Goal: Transaction & Acquisition: Purchase product/service

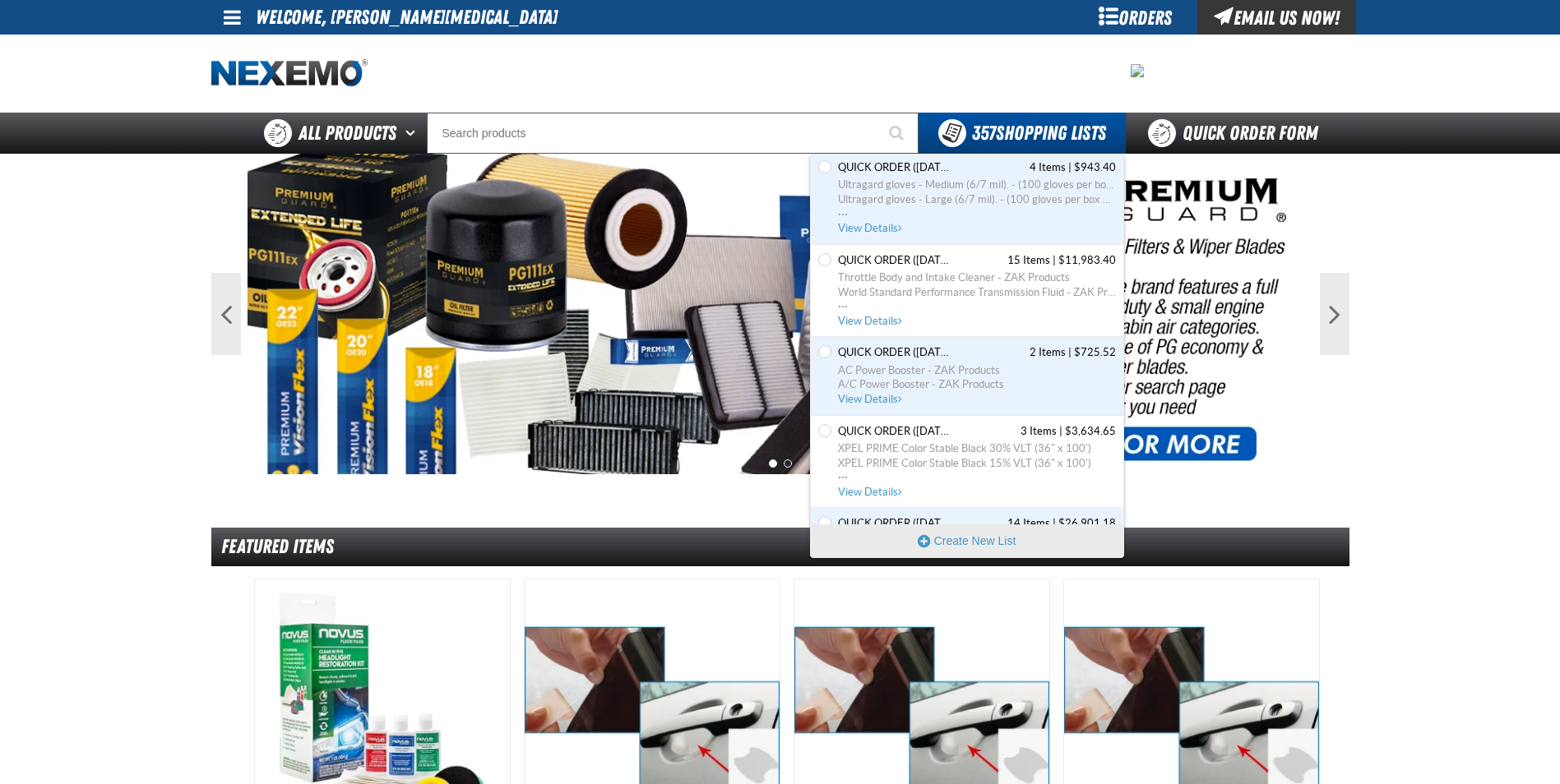
scroll to position [30364, 0]
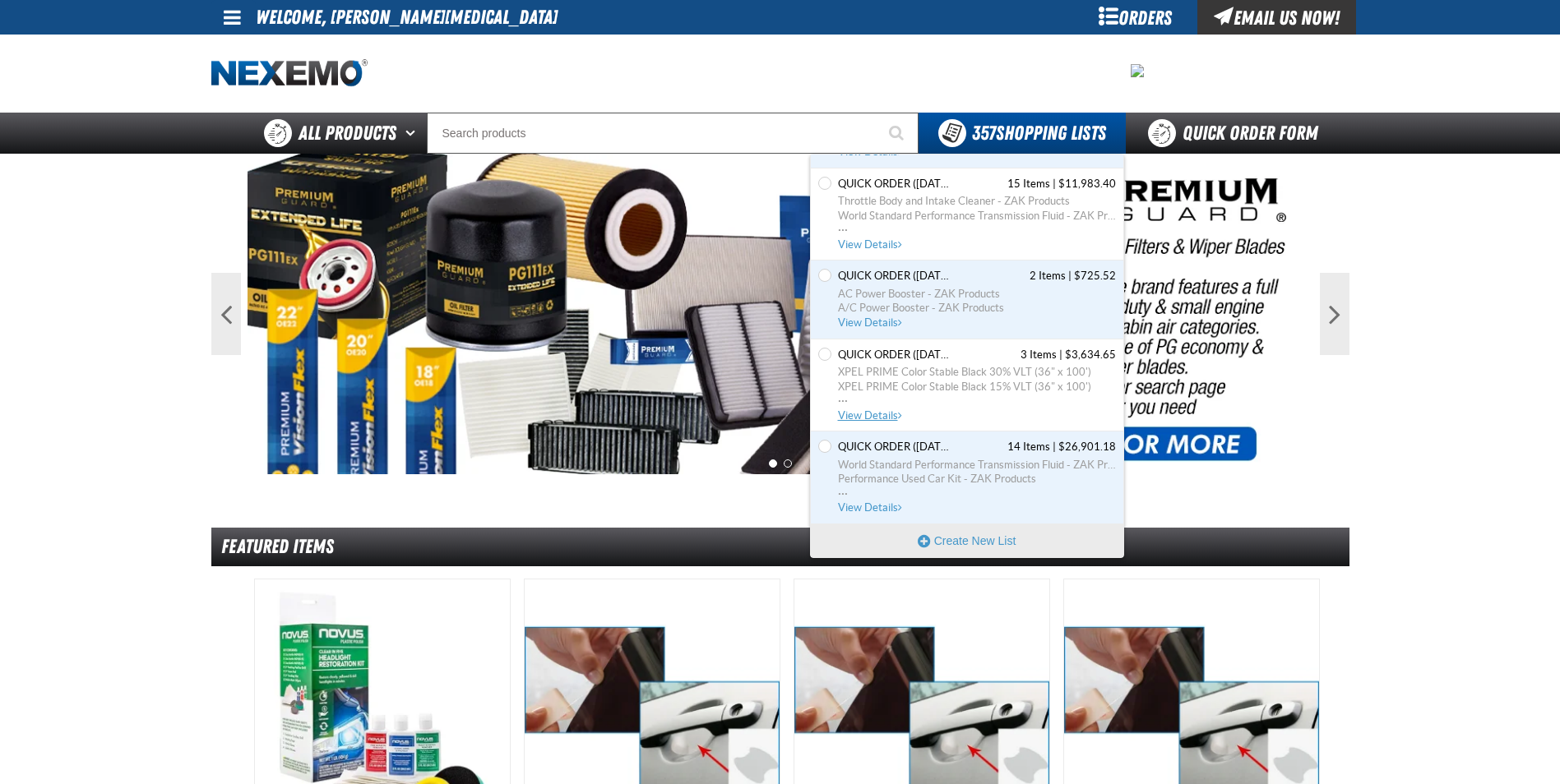
click at [903, 375] on span "XPEL PRIME Color Stable Black 30% VLT (36" x 100')" at bounding box center [977, 372] width 278 height 15
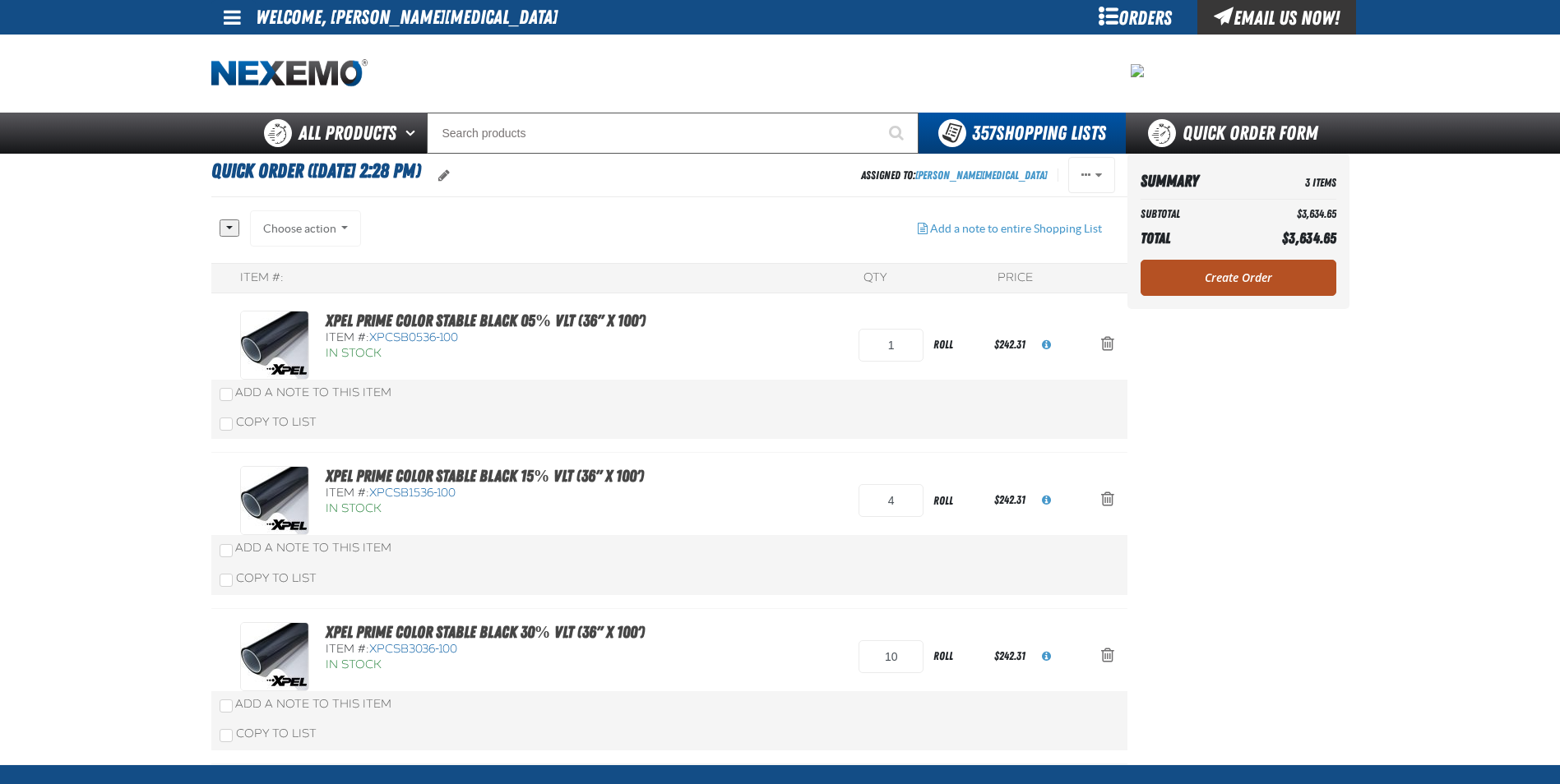
click at [1221, 278] on link "Create Order" at bounding box center [1238, 278] width 195 height 36
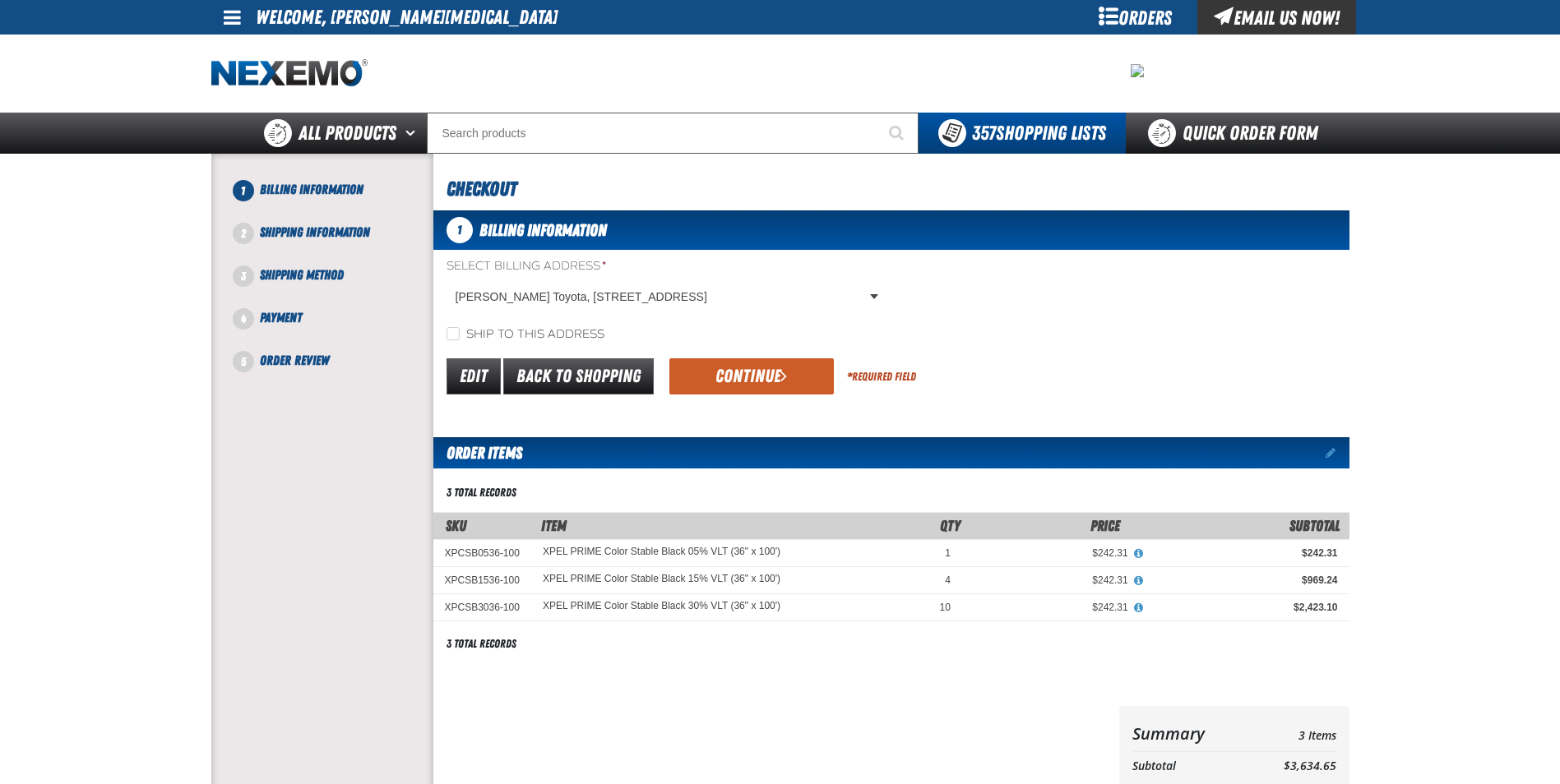
click at [731, 377] on button "Continue" at bounding box center [751, 376] width 165 height 36
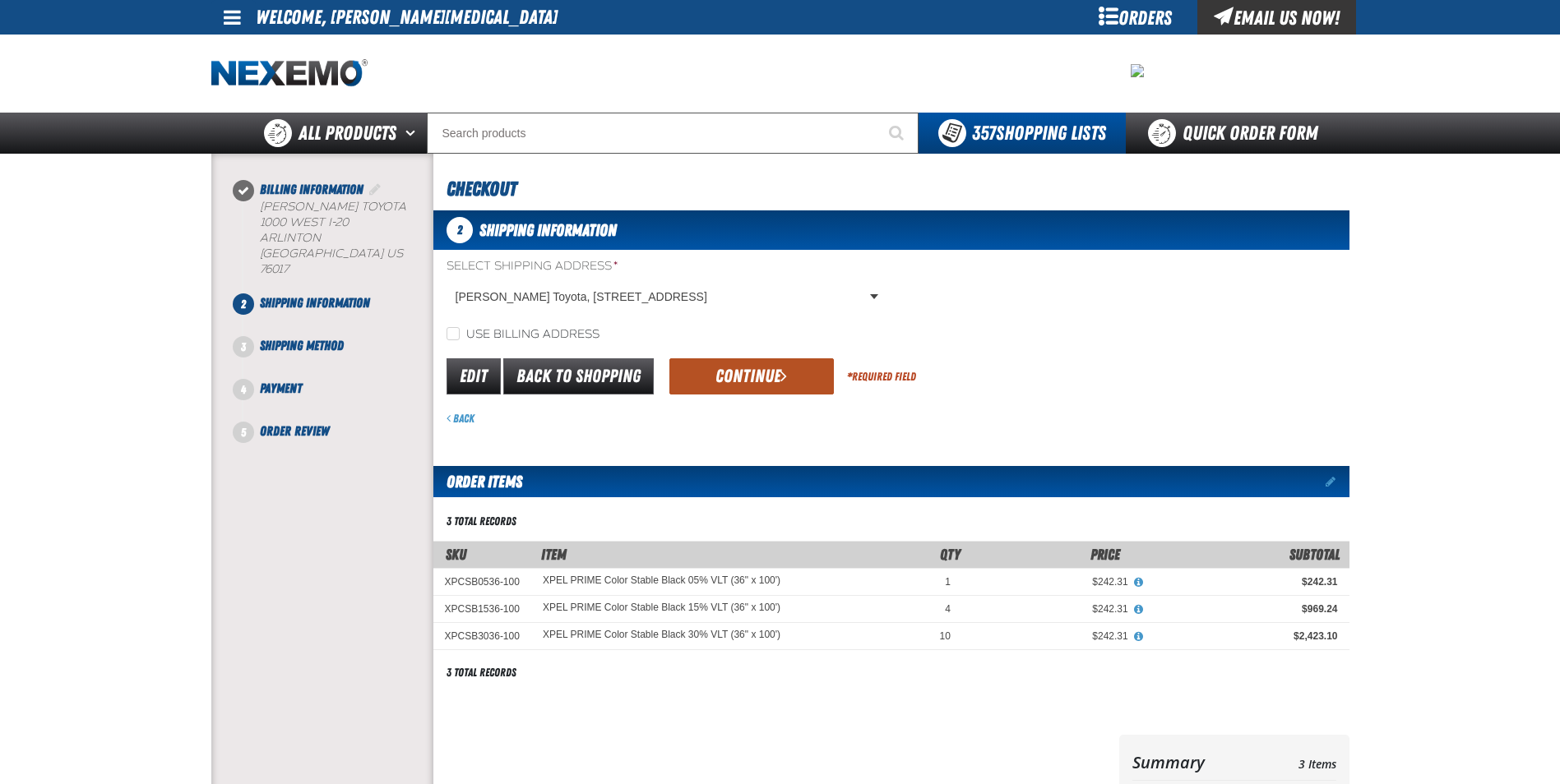
click at [732, 377] on button "Continue" at bounding box center [751, 376] width 165 height 36
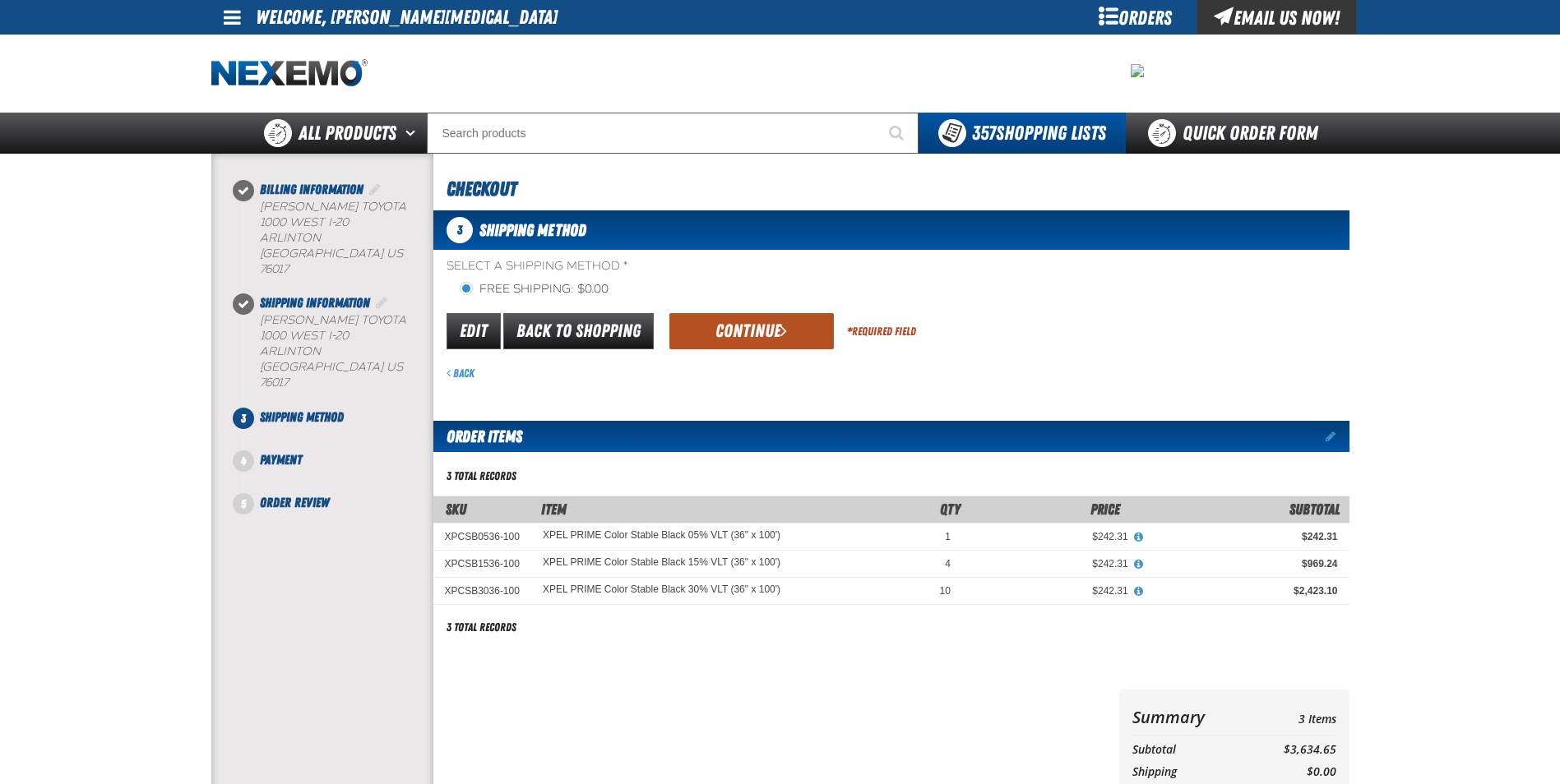
click at [724, 332] on button "Continue" at bounding box center [751, 332] width 165 height 36
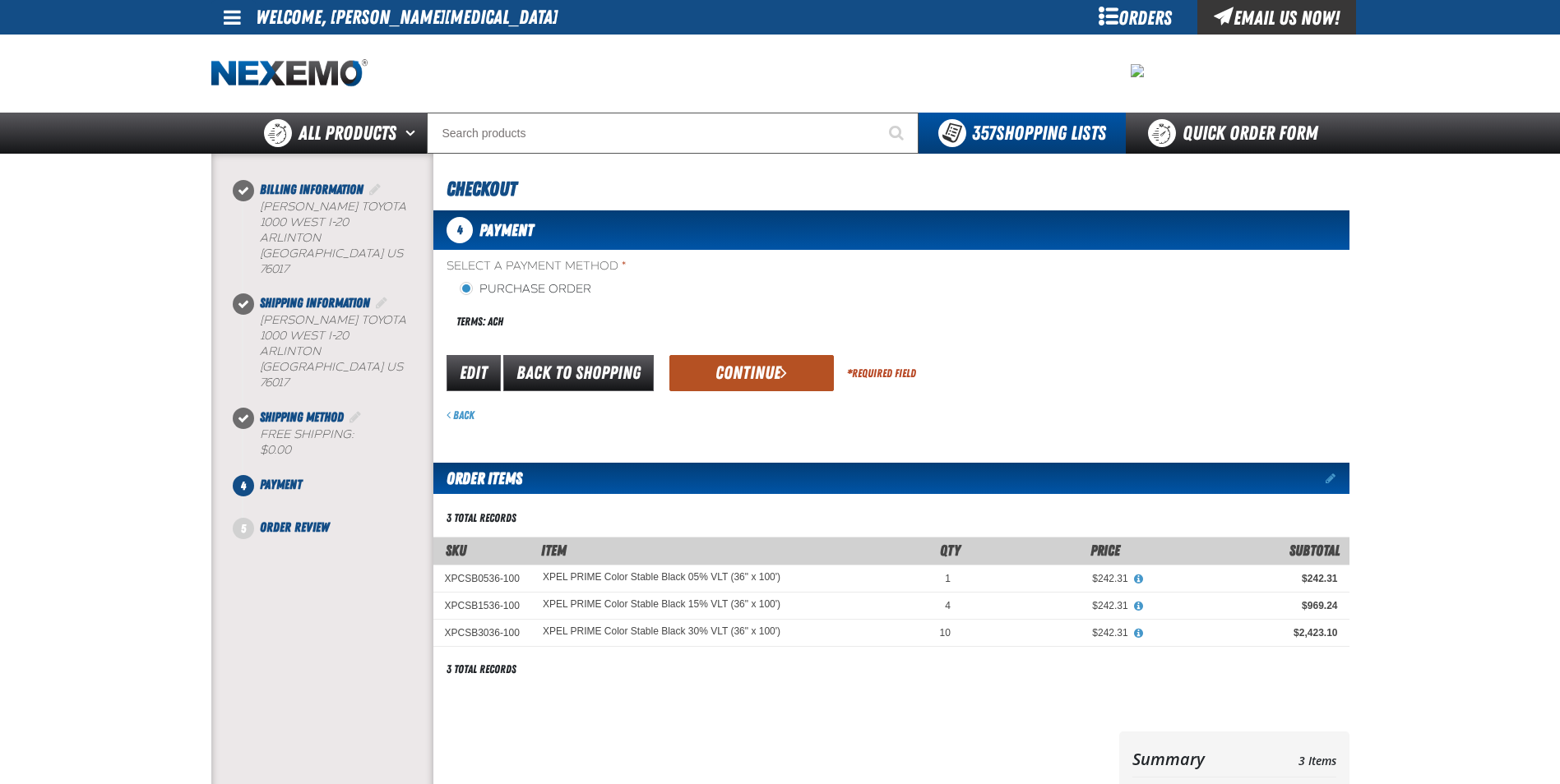
click at [741, 372] on button "Continue" at bounding box center [751, 373] width 165 height 36
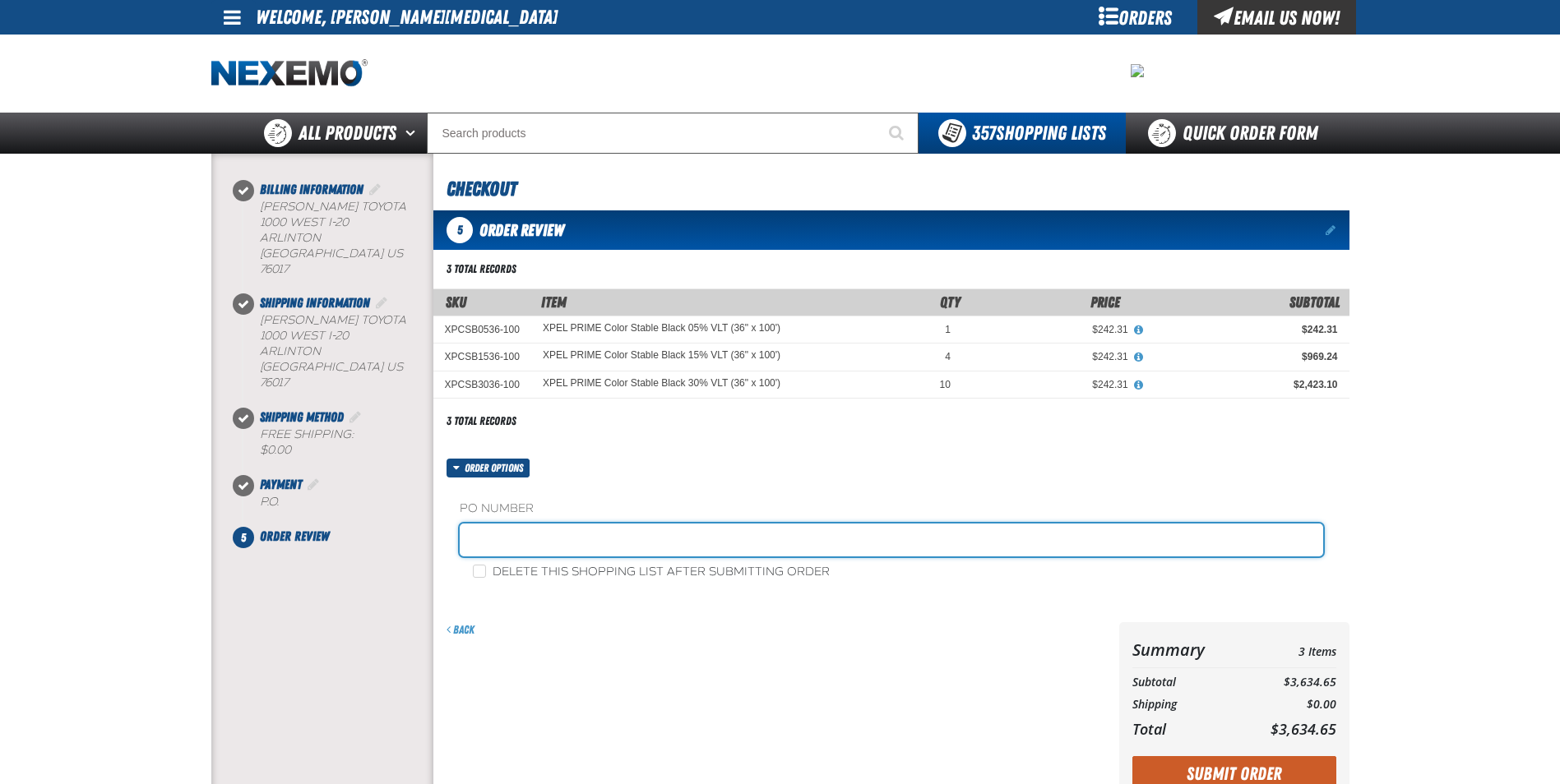
click at [630, 549] on input "text" at bounding box center [891, 540] width 863 height 33
type input "STK"
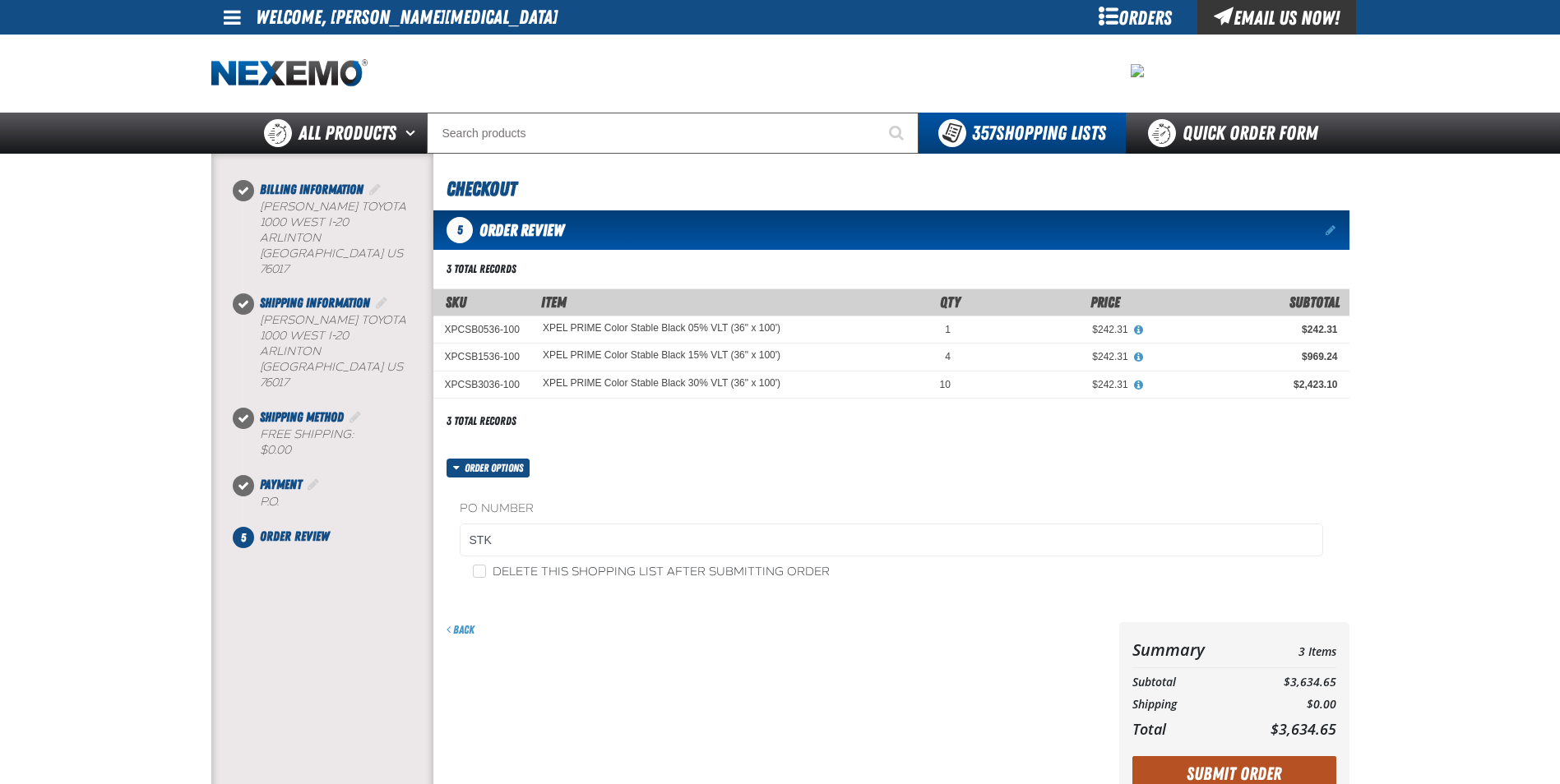
click at [1173, 767] on button "Submit Order" at bounding box center [1234, 774] width 204 height 36
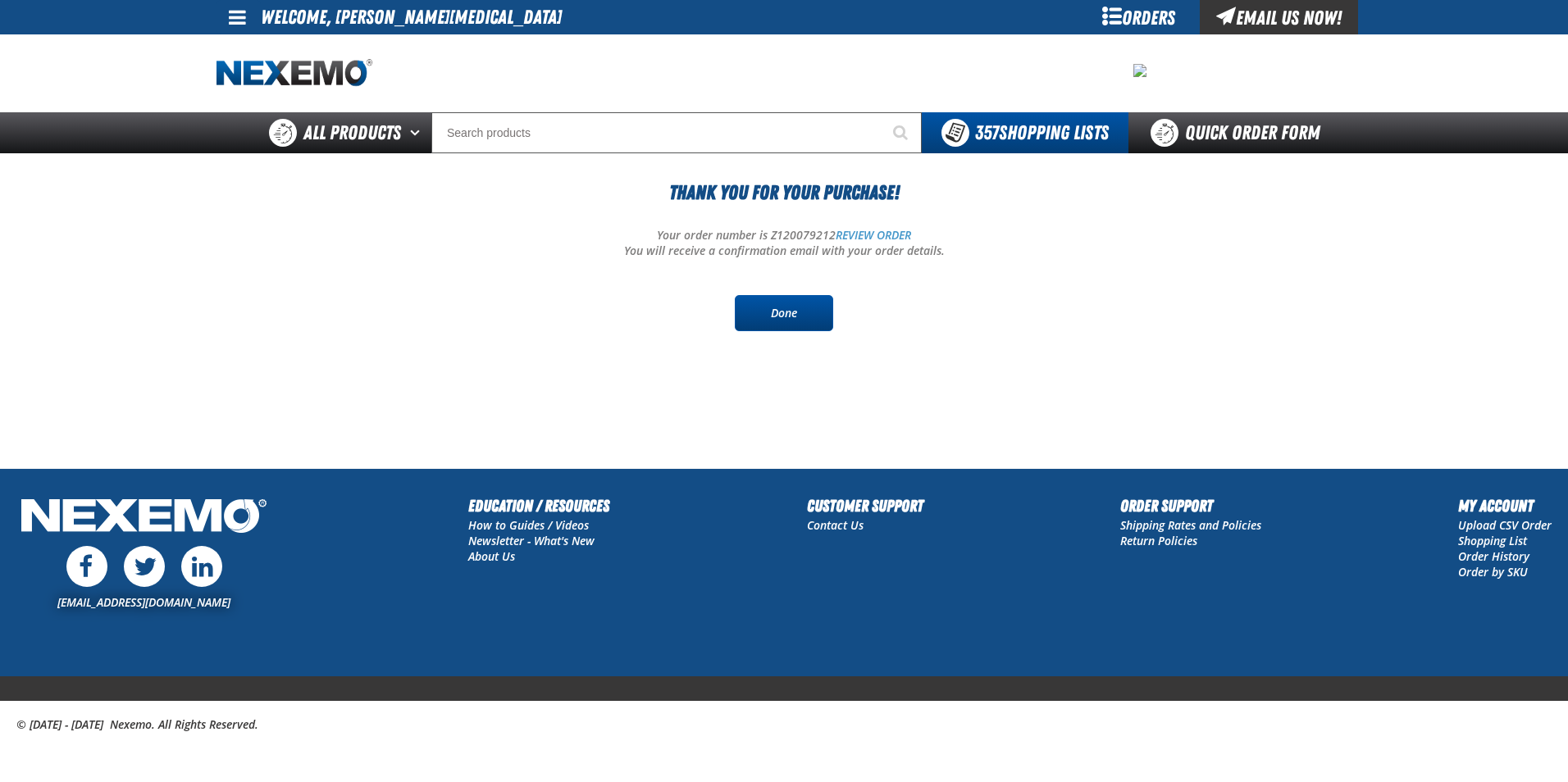
click at [763, 315] on link "Done" at bounding box center [784, 314] width 99 height 36
